Goal: Information Seeking & Learning: Find specific fact

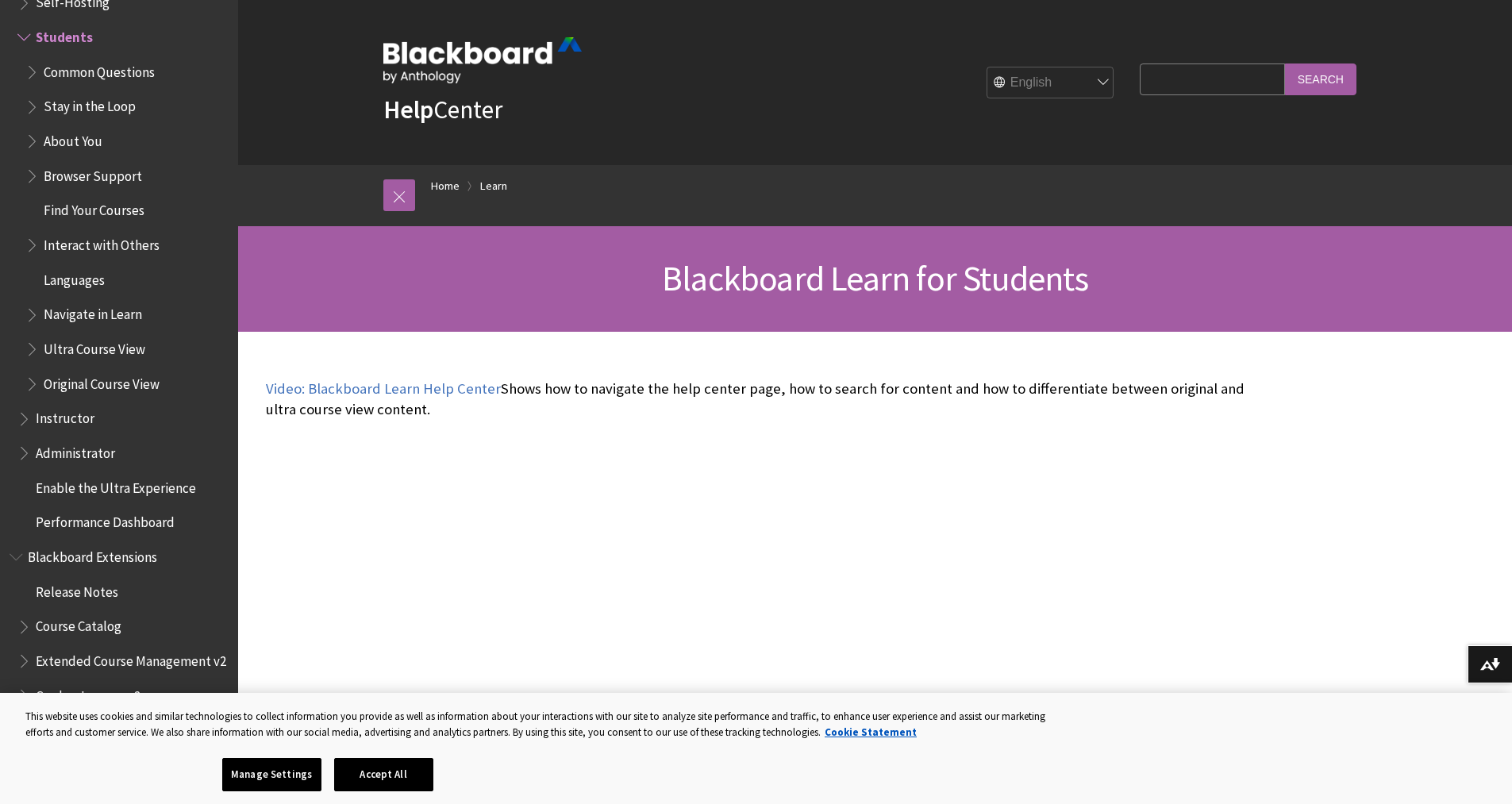
click at [1230, 85] on input "Search Query" at bounding box center [1212, 79] width 145 height 31
type input "responus"
click at [1286, 63] on input "Search" at bounding box center [1321, 79] width 72 height 31
click at [1187, 76] on input "responus" at bounding box center [1212, 79] width 145 height 31
click at [1178, 80] on input "responus" at bounding box center [1212, 79] width 145 height 31
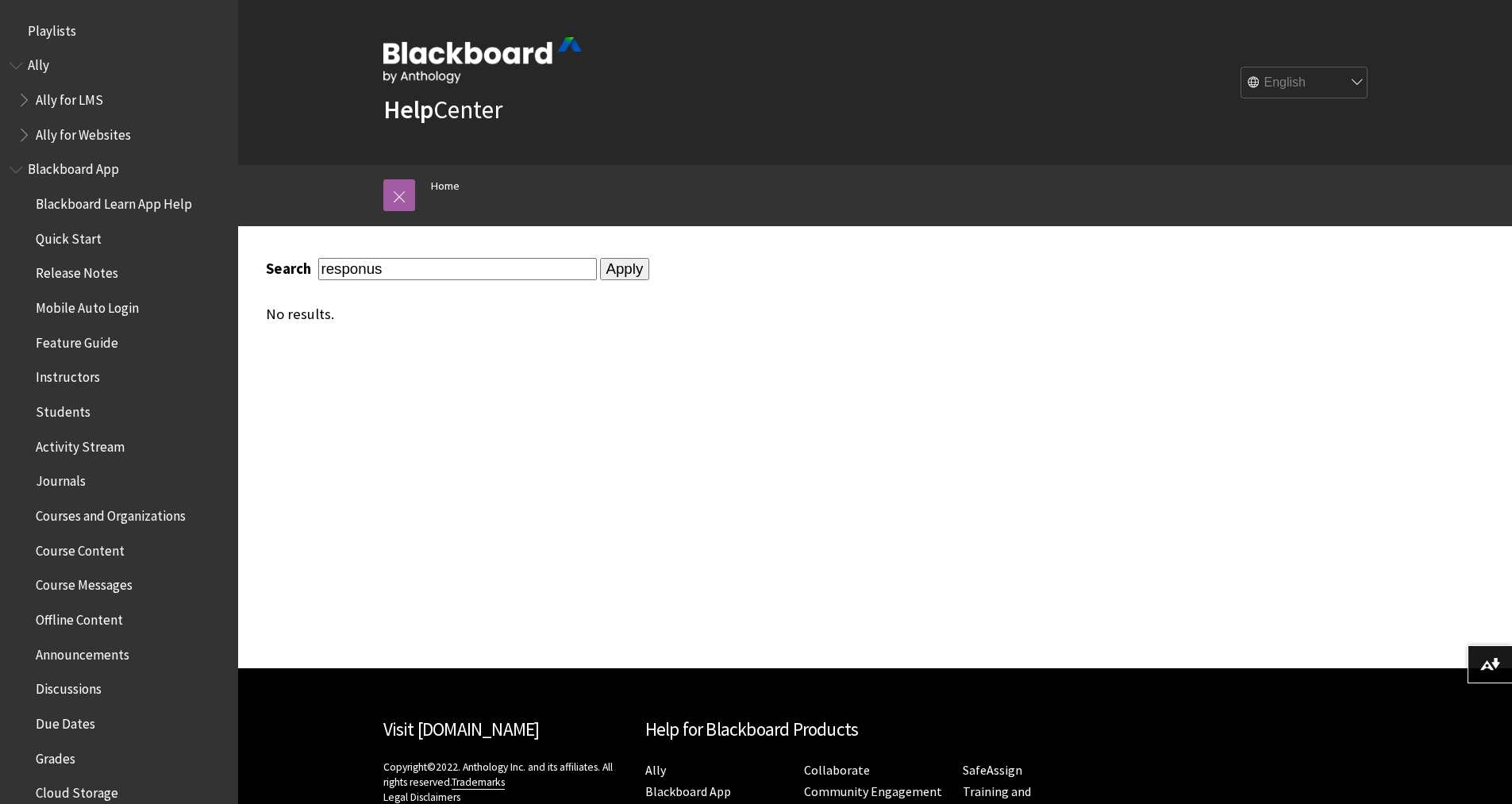
click at [358, 271] on input "responus" at bounding box center [457, 268] width 279 height 21
click at [359, 273] on input "responus" at bounding box center [457, 268] width 279 height 21
click at [368, 271] on input "responus" at bounding box center [457, 268] width 279 height 21
type input "respondus"
click at [600, 258] on input "Apply" at bounding box center [625, 268] width 50 height 22
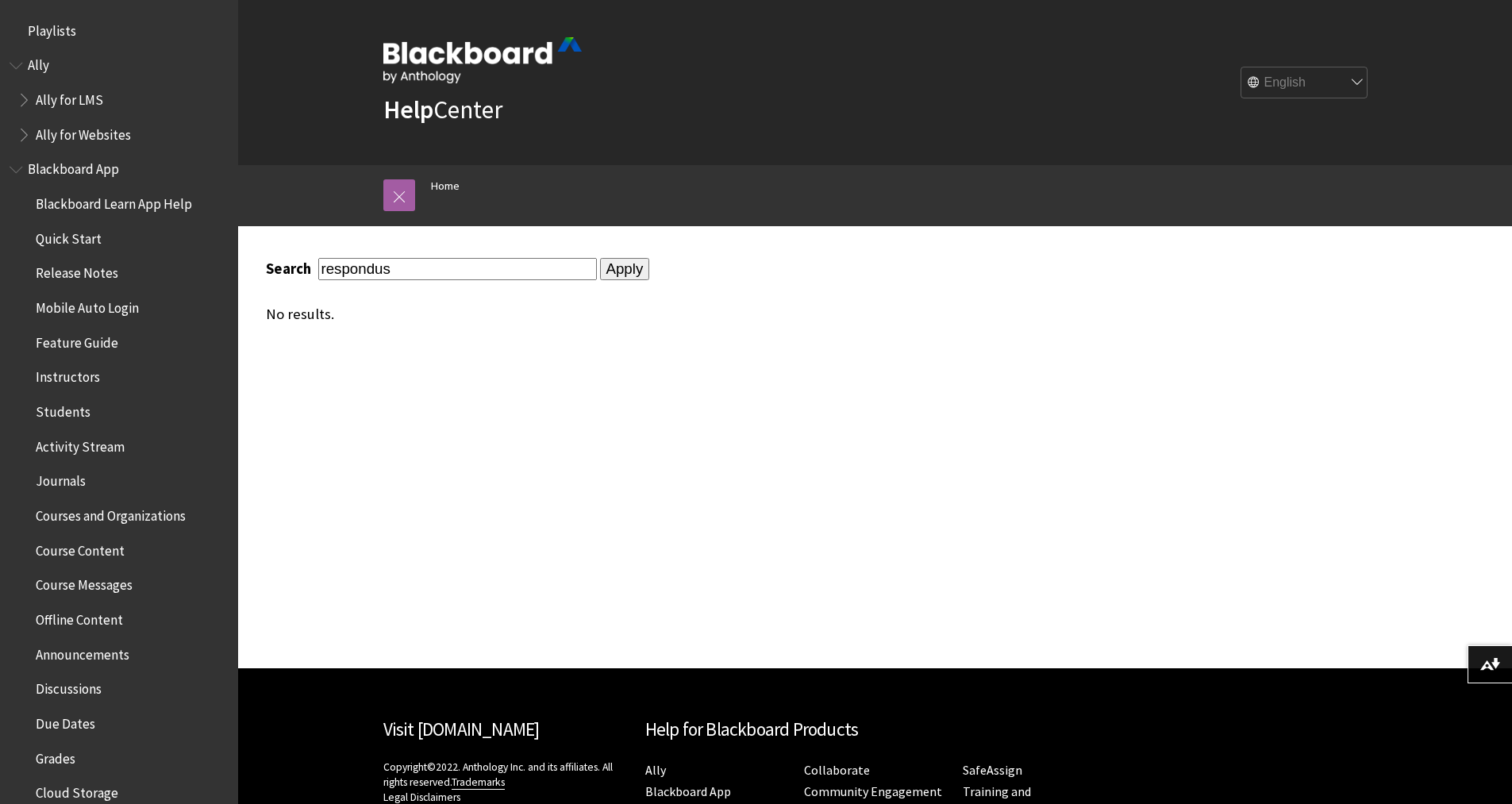
click at [615, 270] on input "Apply" at bounding box center [625, 268] width 50 height 22
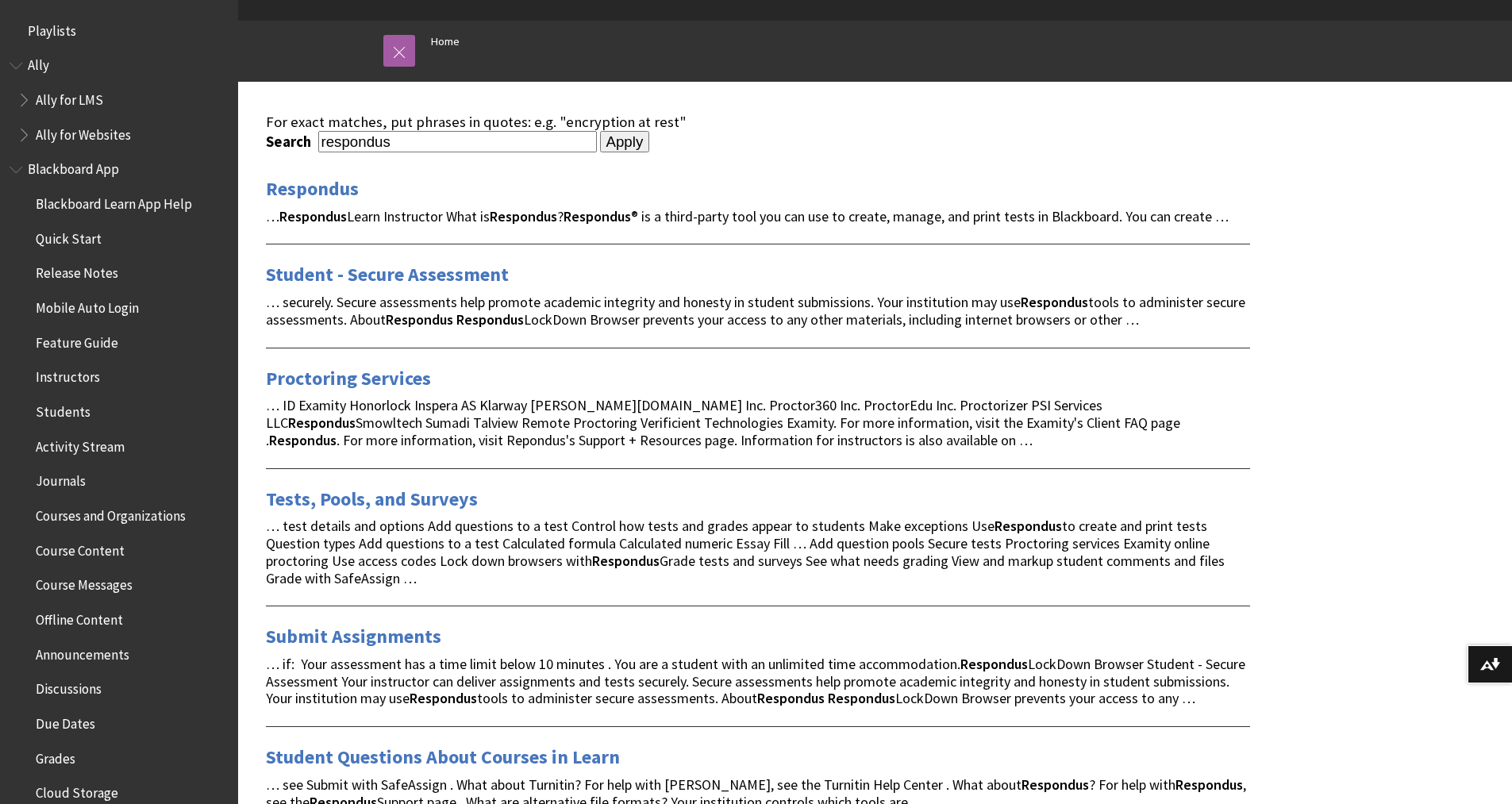
scroll to position [159, 0]
